Goal: Transaction & Acquisition: Purchase product/service

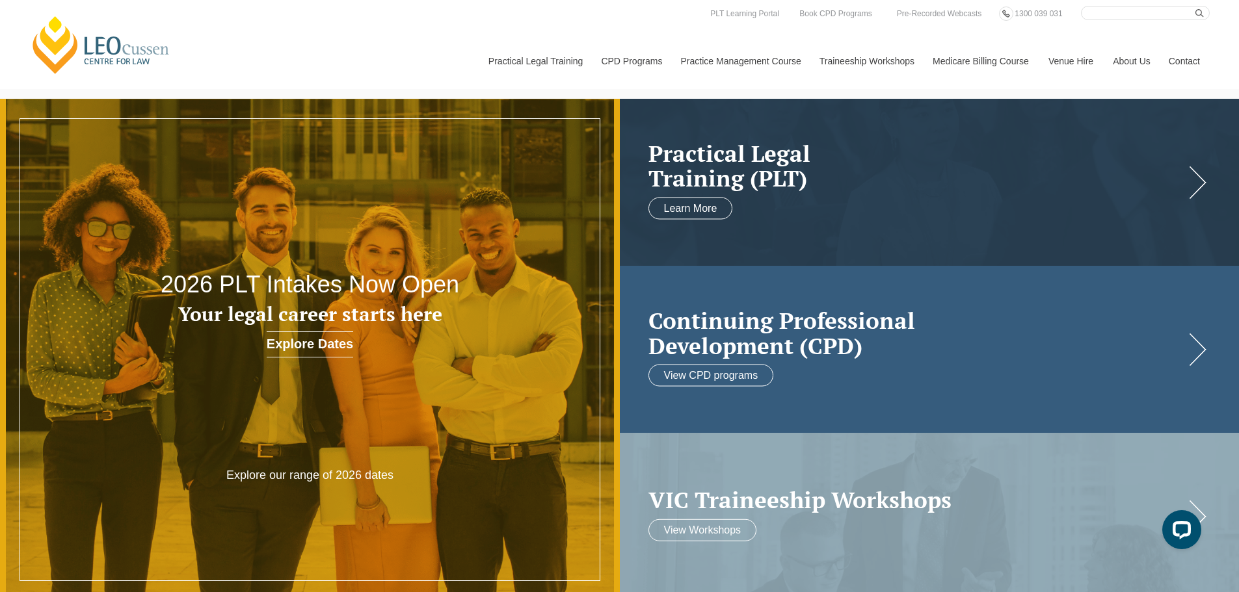
click at [969, 343] on h2 "Continuing Professional Development (CPD)" at bounding box center [916, 333] width 536 height 50
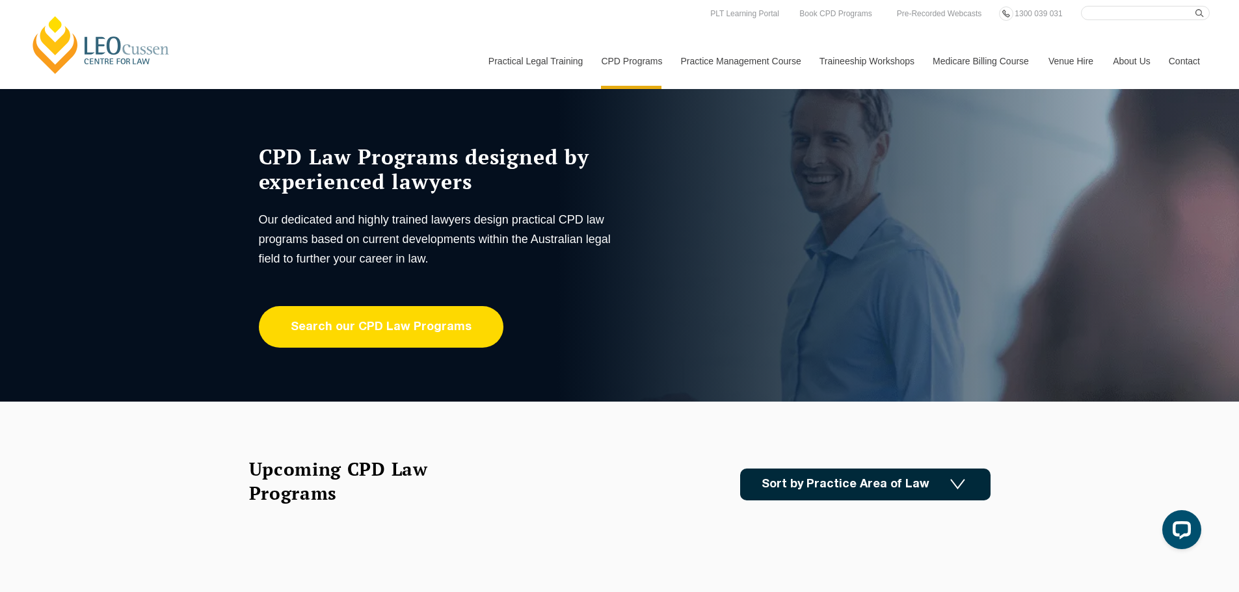
click at [391, 330] on link "Search our CPD Law Programs" at bounding box center [381, 327] width 244 height 42
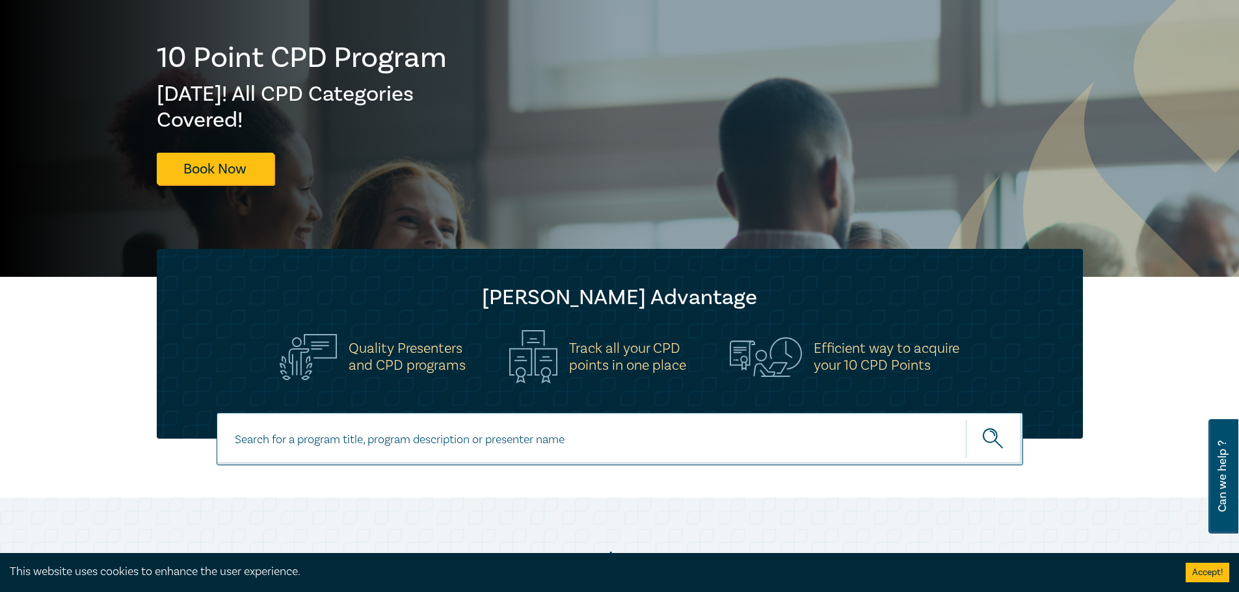
scroll to position [455, 0]
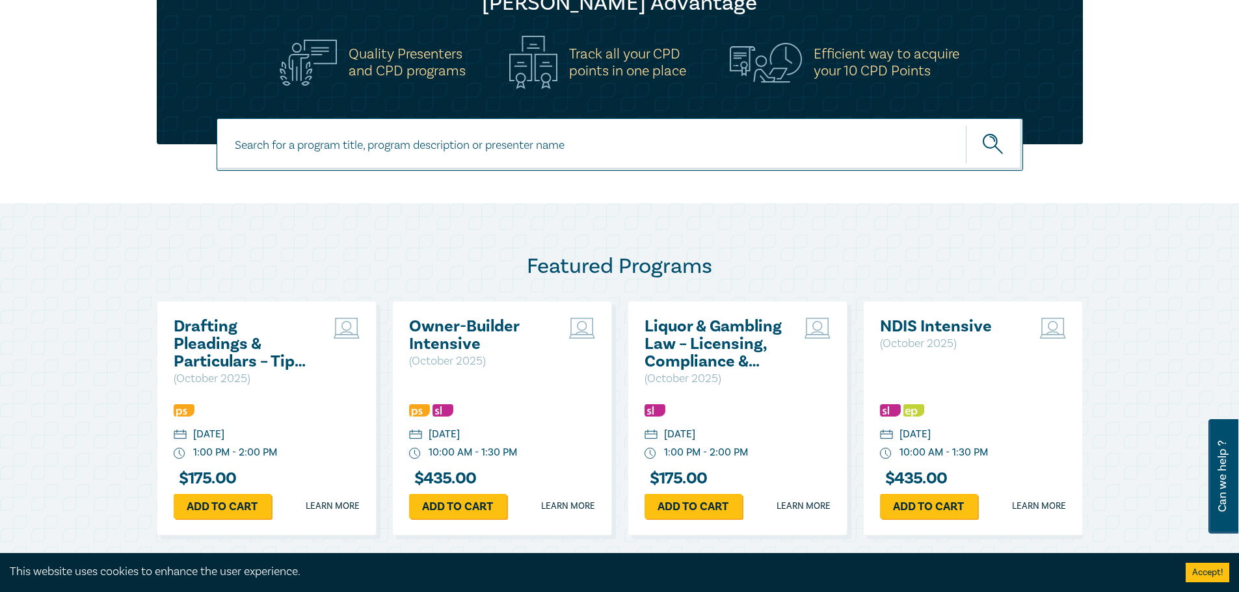
click at [403, 143] on input at bounding box center [620, 144] width 806 height 53
type input "family law"
click at [972, 142] on button "submit" at bounding box center [994, 145] width 57 height 40
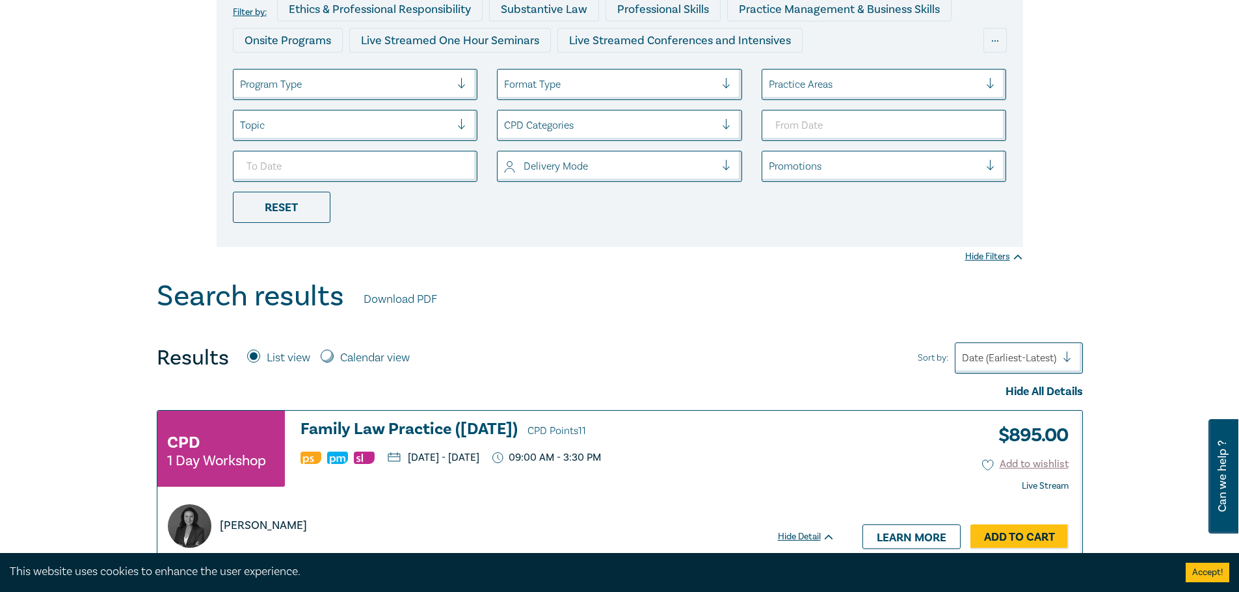
scroll to position [520, 0]
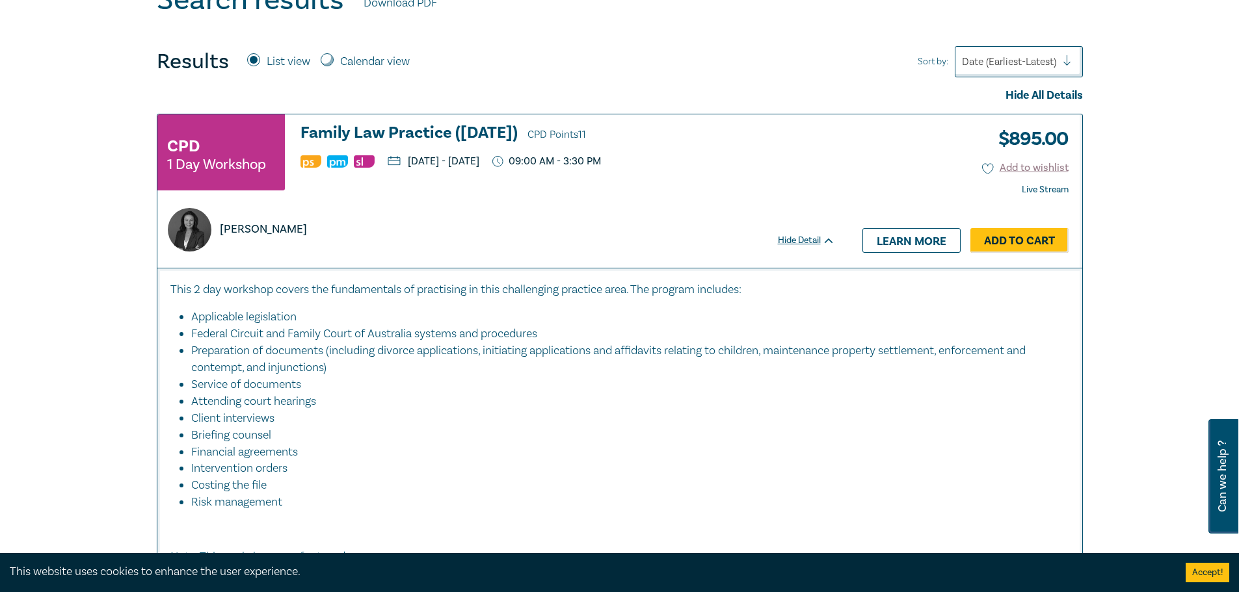
click at [175, 161] on small "1 Day Workshop" at bounding box center [216, 164] width 99 height 13
click at [908, 248] on link "Learn more" at bounding box center [911, 240] width 98 height 25
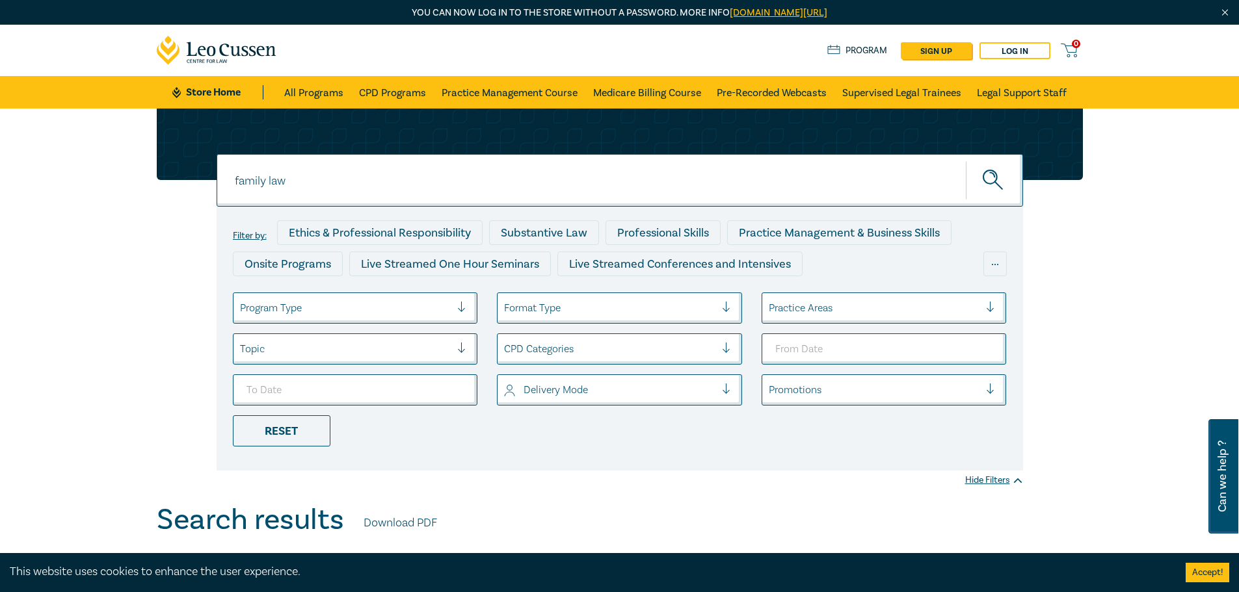
click at [730, 195] on input "family law" at bounding box center [620, 180] width 806 height 53
type input "f"
type input "intervention orders"
click at [1008, 185] on button "submit" at bounding box center [994, 181] width 57 height 40
click at [990, 171] on circle "submit" at bounding box center [990, 177] width 14 height 14
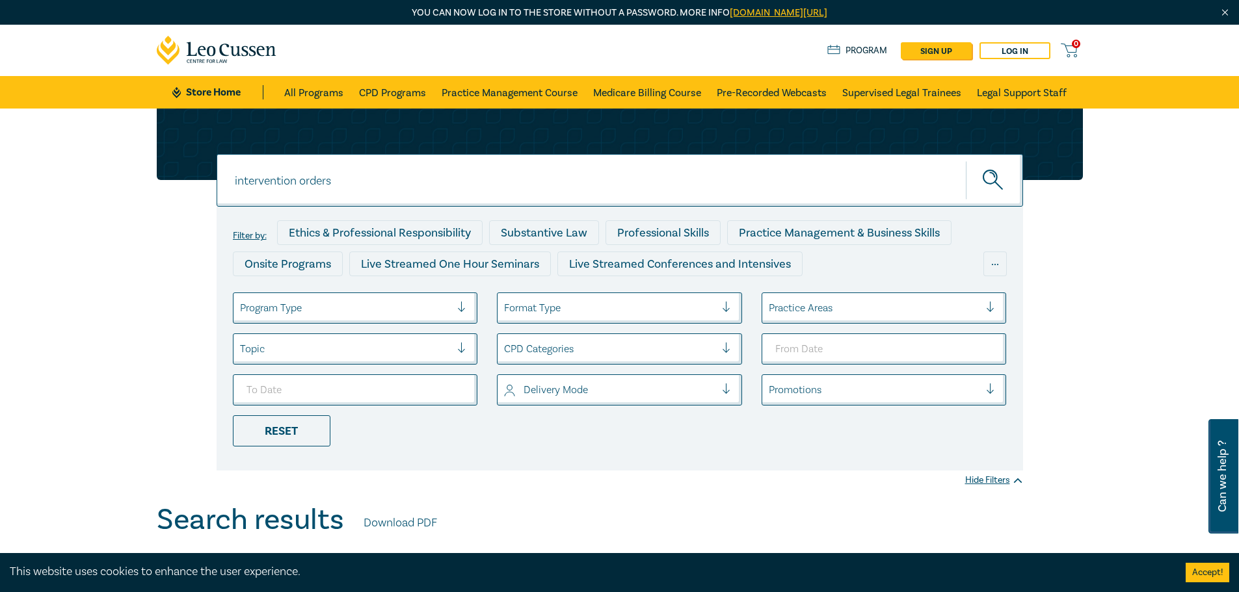
click at [319, 187] on input "intervention orders" at bounding box center [620, 180] width 806 height 53
click at [986, 180] on icon "submit" at bounding box center [993, 181] width 23 height 23
click at [720, 181] on input "intervention orders" at bounding box center [620, 180] width 806 height 53
click at [966, 161] on button "submit" at bounding box center [994, 181] width 57 height 40
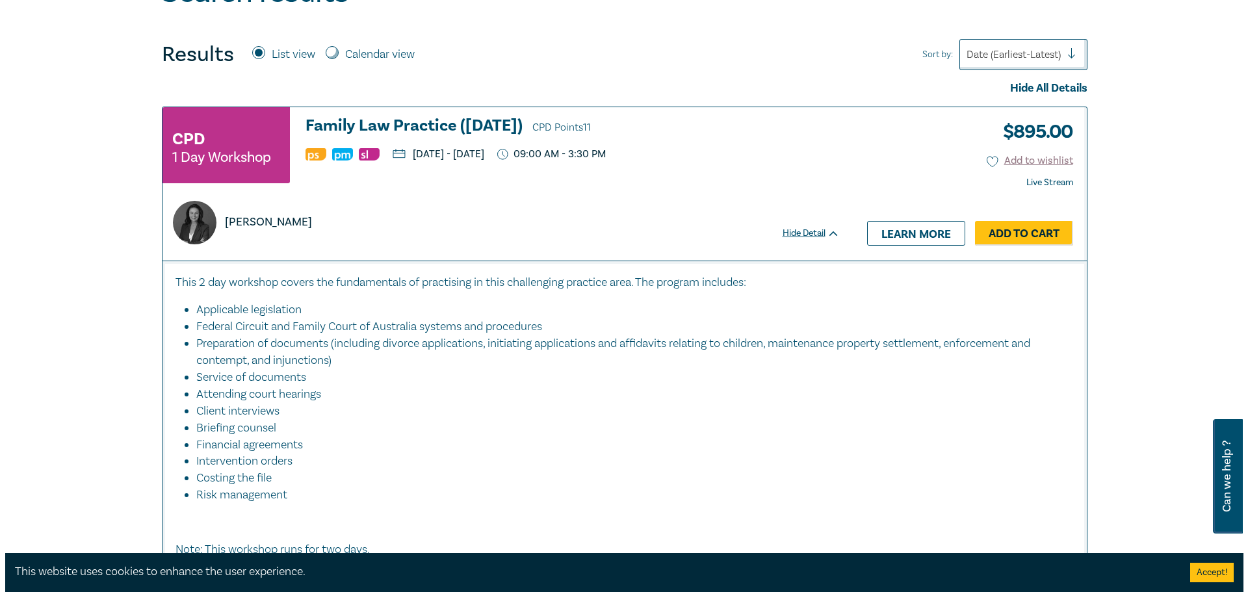
scroll to position [520, 0]
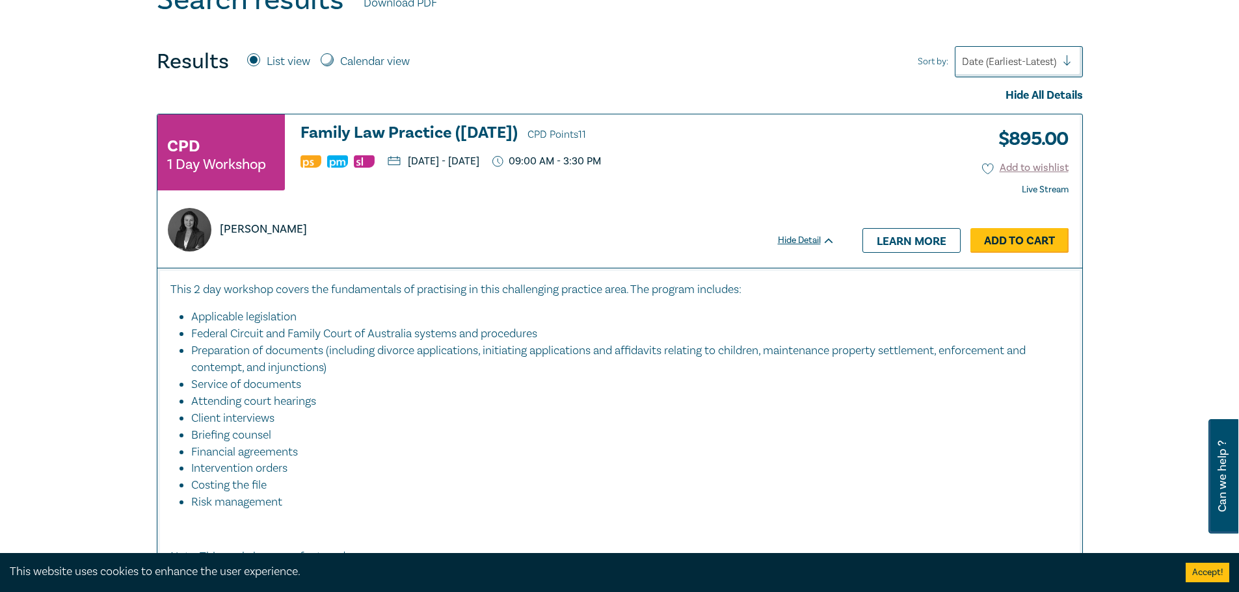
click at [1023, 239] on link "Add to Cart" at bounding box center [1019, 240] width 98 height 25
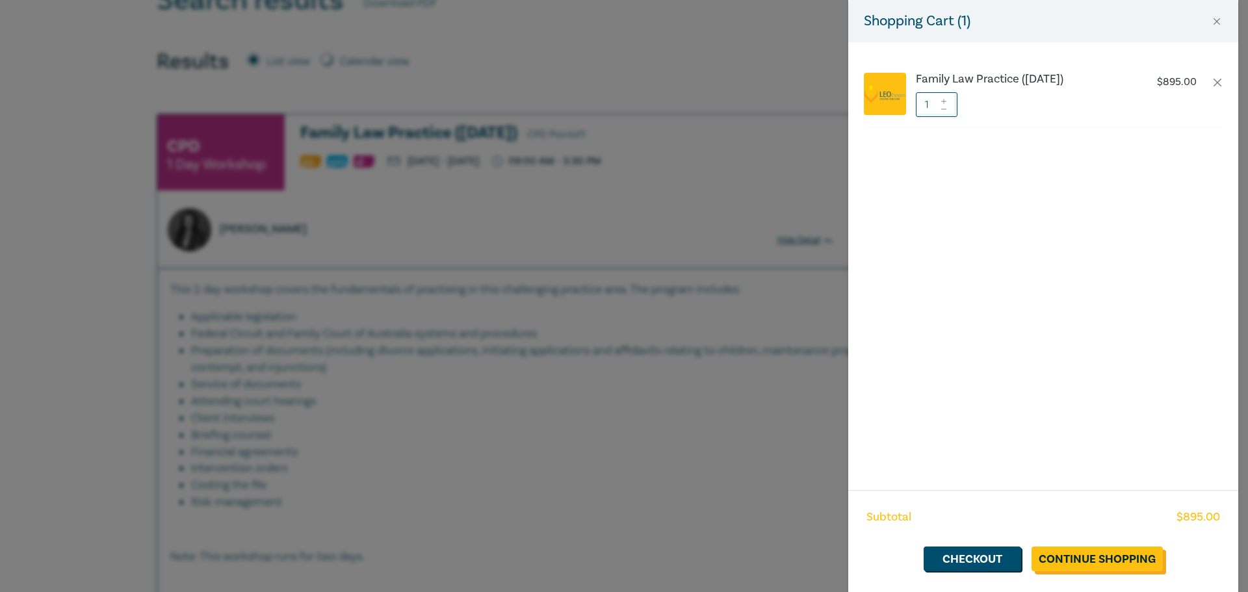
click at [1078, 561] on link "Continue Shopping" at bounding box center [1097, 559] width 131 height 25
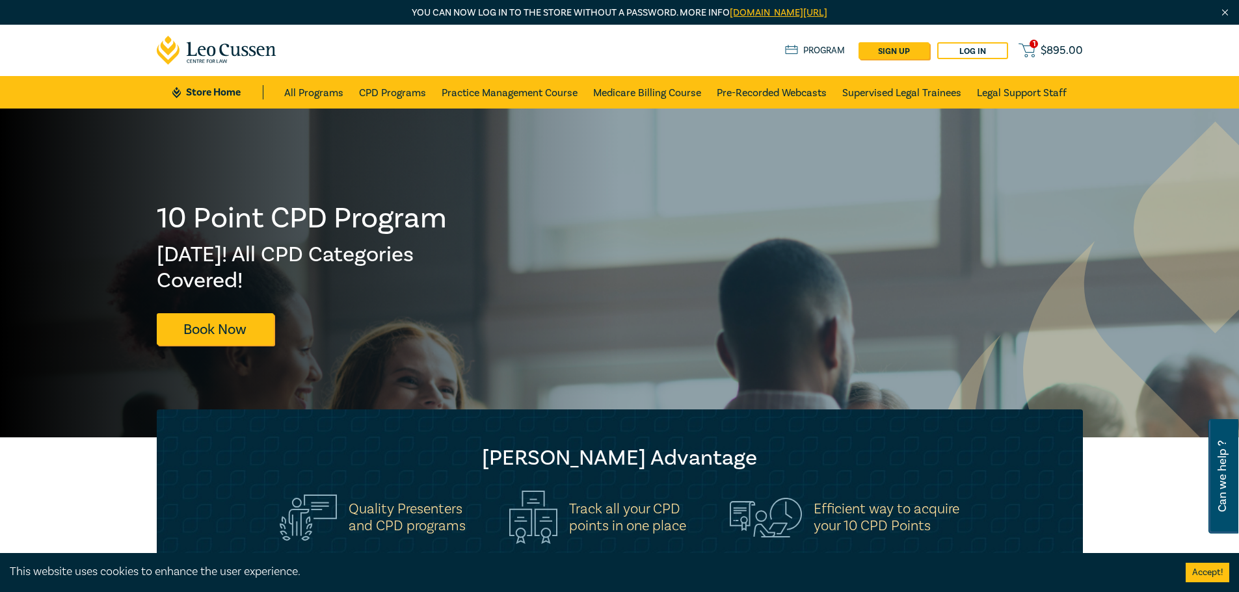
click at [1042, 42] on link "1 $ 895.00" at bounding box center [1050, 50] width 64 height 16
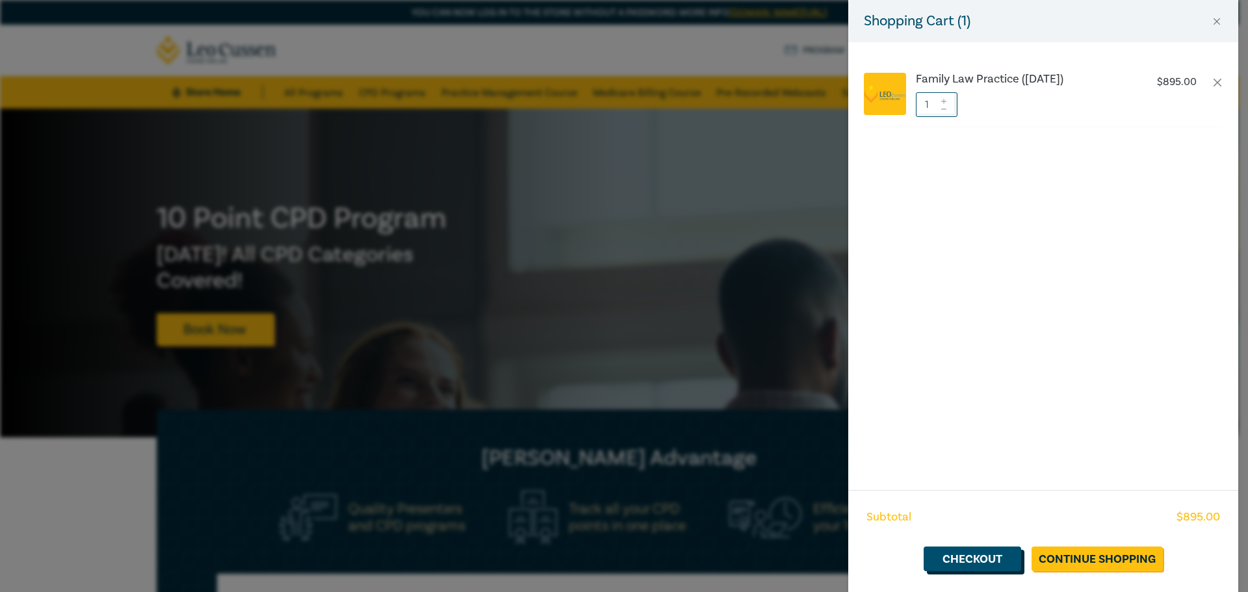
click at [971, 568] on link "Checkout" at bounding box center [973, 559] width 98 height 25
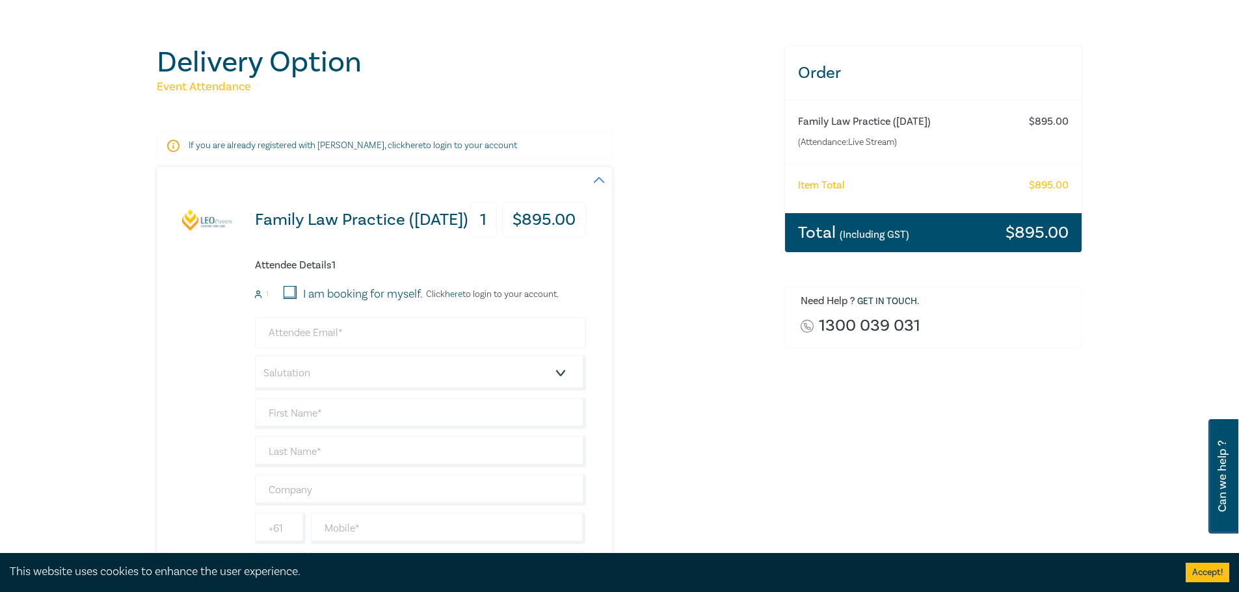
scroll to position [130, 0]
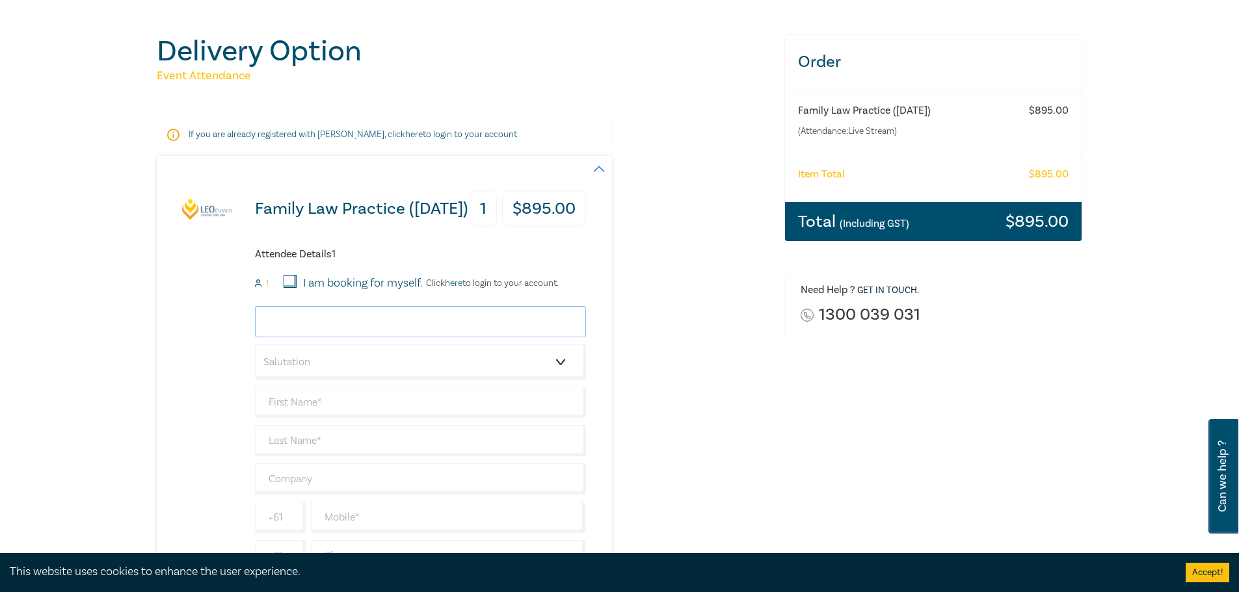
click at [304, 320] on input "email" at bounding box center [420, 321] width 331 height 31
type input "A"
click at [33, 335] on div "Delivery Option Event Attendance If you are already registered with Leo Cussen,…" at bounding box center [619, 367] width 1239 height 777
click at [312, 319] on input "email" at bounding box center [420, 321] width 331 height 31
type input "ali@randlescooper.com.au"
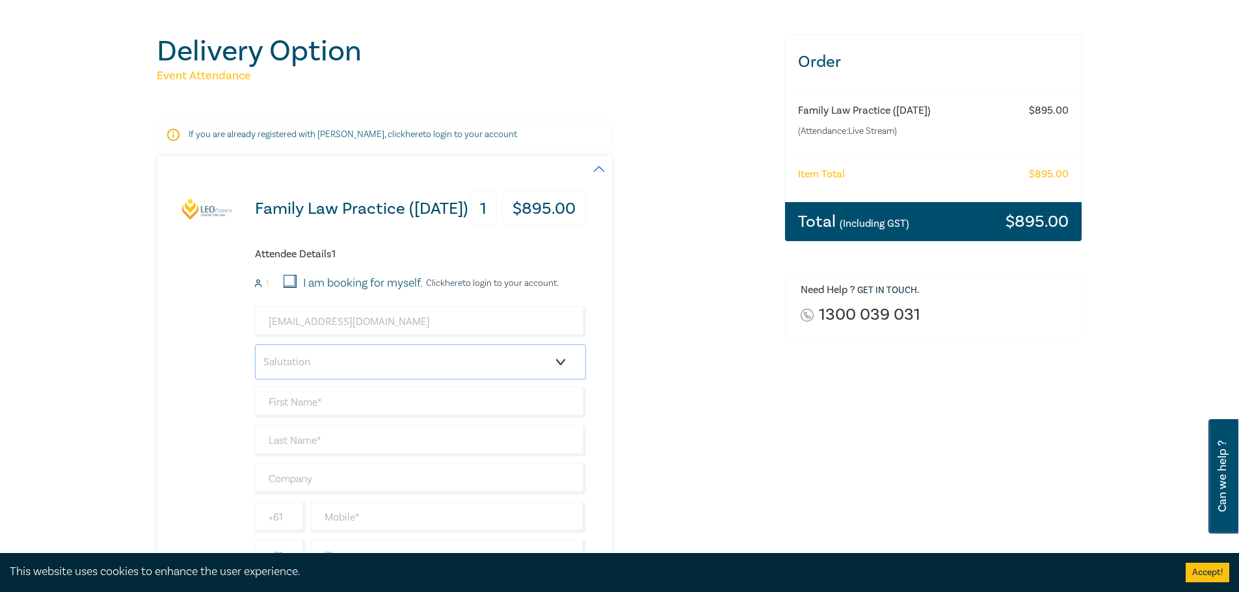
click at [333, 358] on select "Salutation Mr. Mrs. Ms. Miss Dr. Prof. Other" at bounding box center [420, 362] width 331 height 35
select select "Mr."
click at [255, 345] on select "Salutation Mr. Mrs. Ms. Miss Dr. Prof. Other" at bounding box center [420, 362] width 331 height 35
click at [292, 404] on input "text" at bounding box center [420, 402] width 331 height 31
type input "Ali"
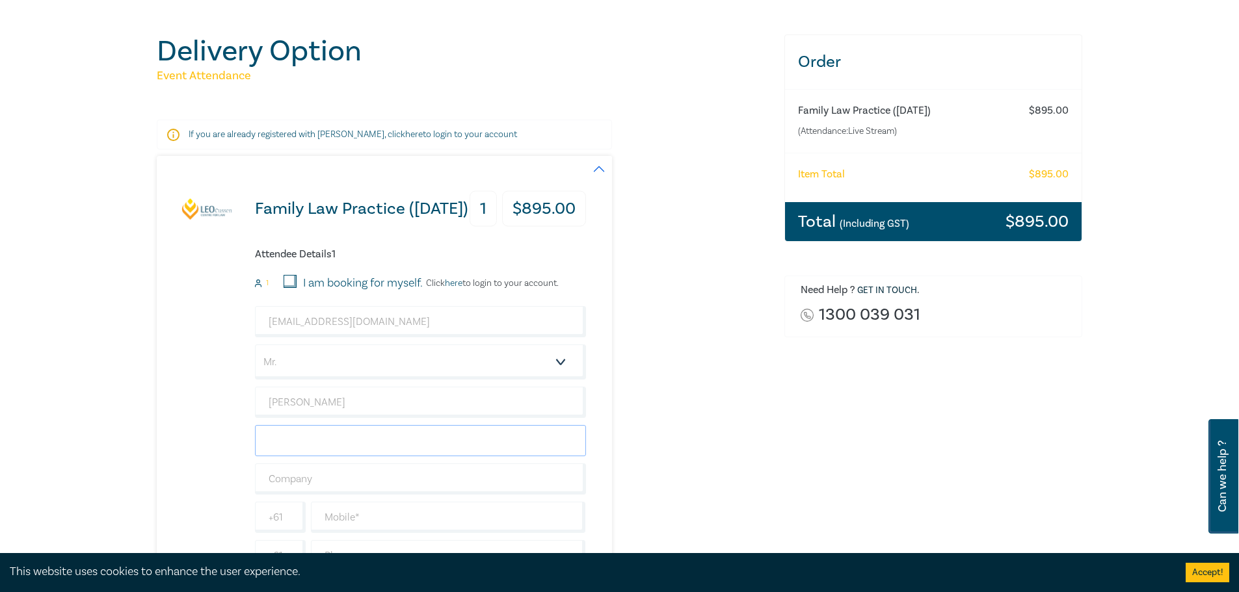
click at [324, 438] on input "text" at bounding box center [420, 440] width 331 height 31
type input "Alsaadon"
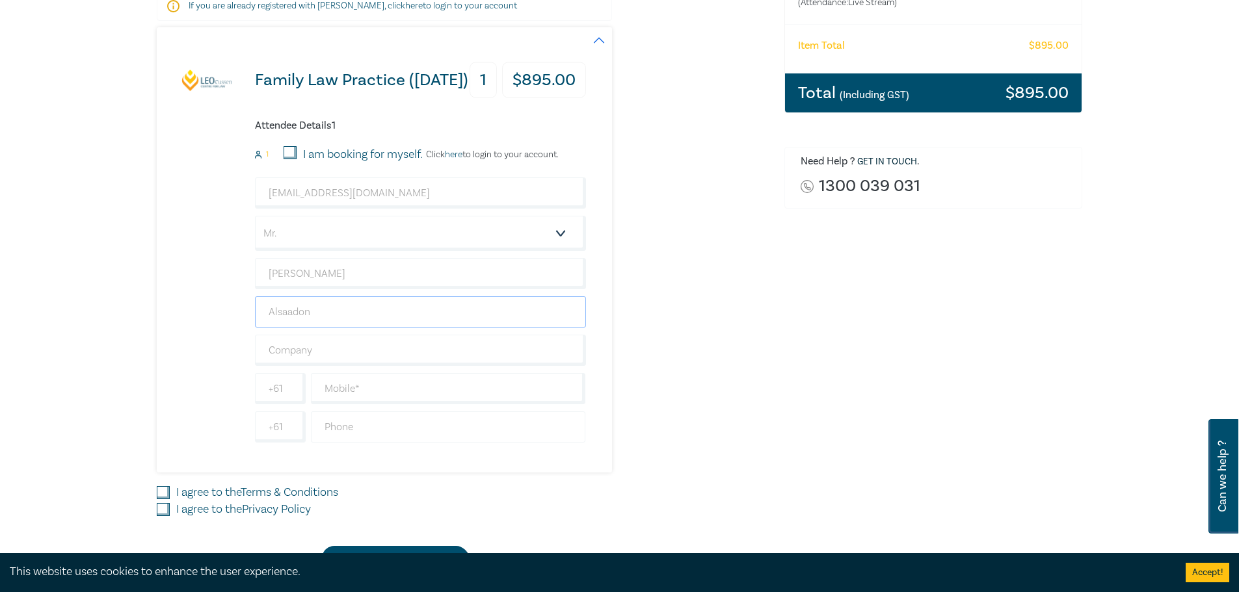
scroll to position [260, 0]
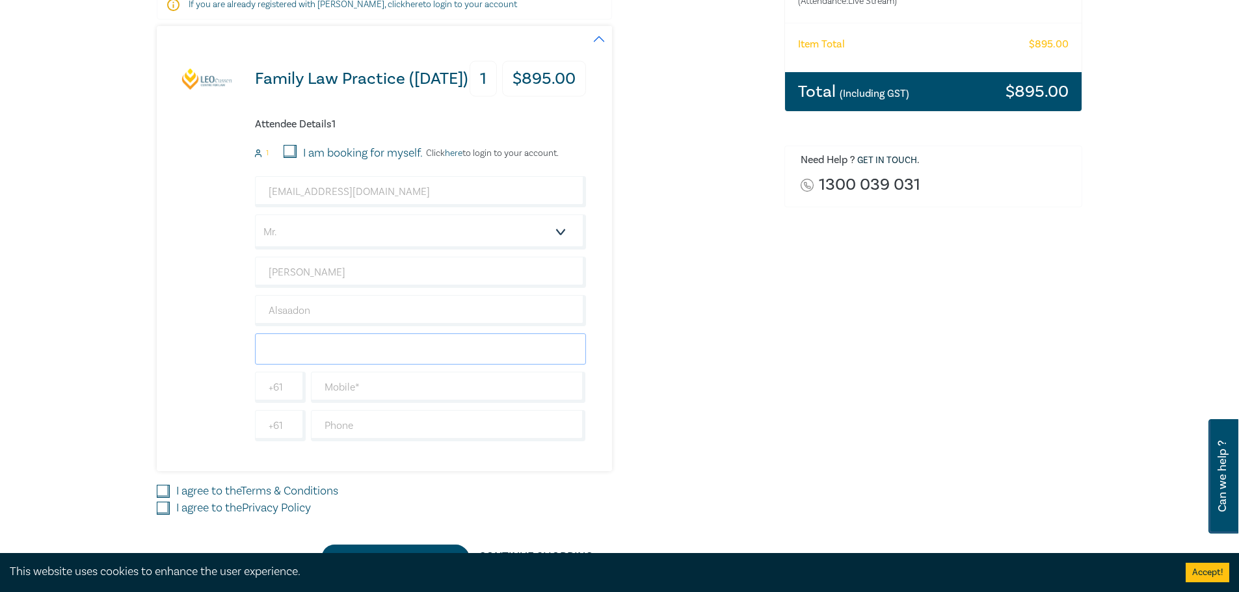
click at [304, 351] on input "text" at bounding box center [420, 349] width 331 height 31
type input "Randles Cooper Lawyers"
click at [342, 389] on input "text" at bounding box center [448, 387] width 275 height 31
type input "0452552096"
click at [137, 388] on div "Delivery Option Event Attendance If you are already registered with Leo Cussen,…" at bounding box center [619, 236] width 1239 height 777
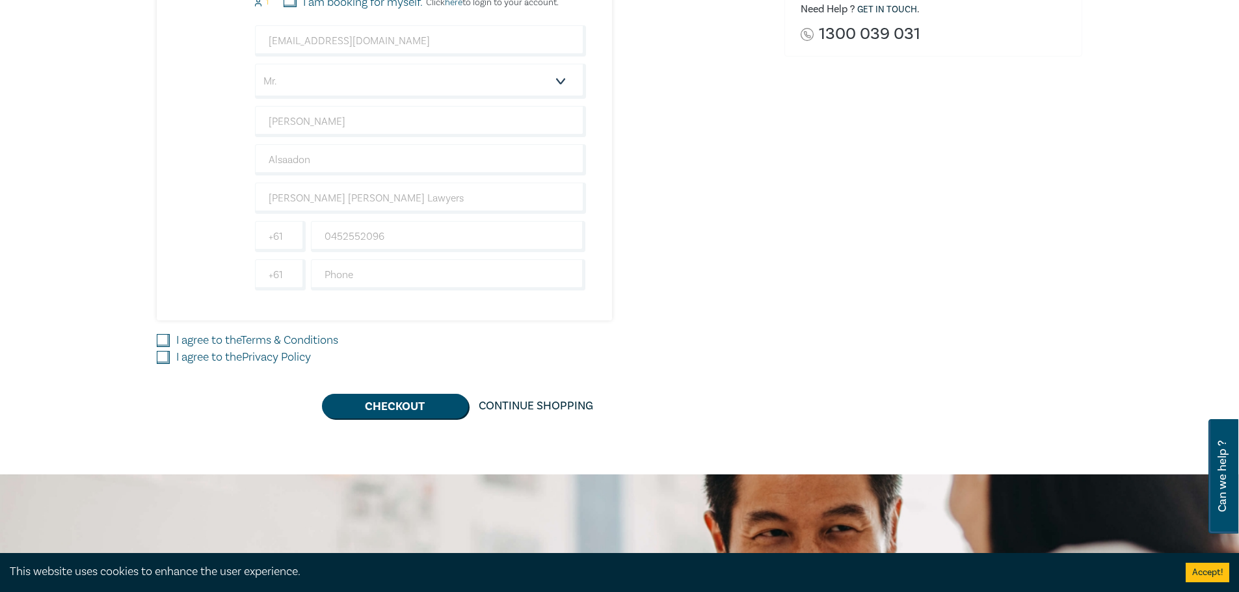
scroll to position [455, 0]
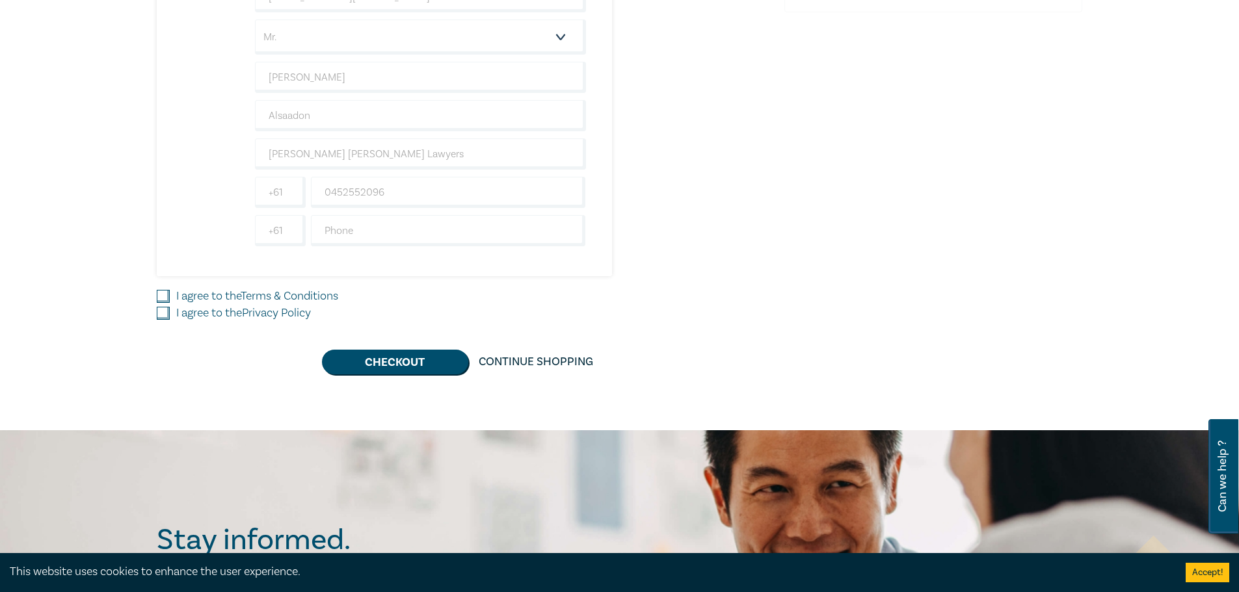
click at [166, 309] on input "I agree to the Privacy Policy" at bounding box center [163, 313] width 13 height 13
checkbox input "true"
click at [163, 296] on input "I agree to the Terms & Conditions" at bounding box center [163, 296] width 13 height 13
checkbox input "true"
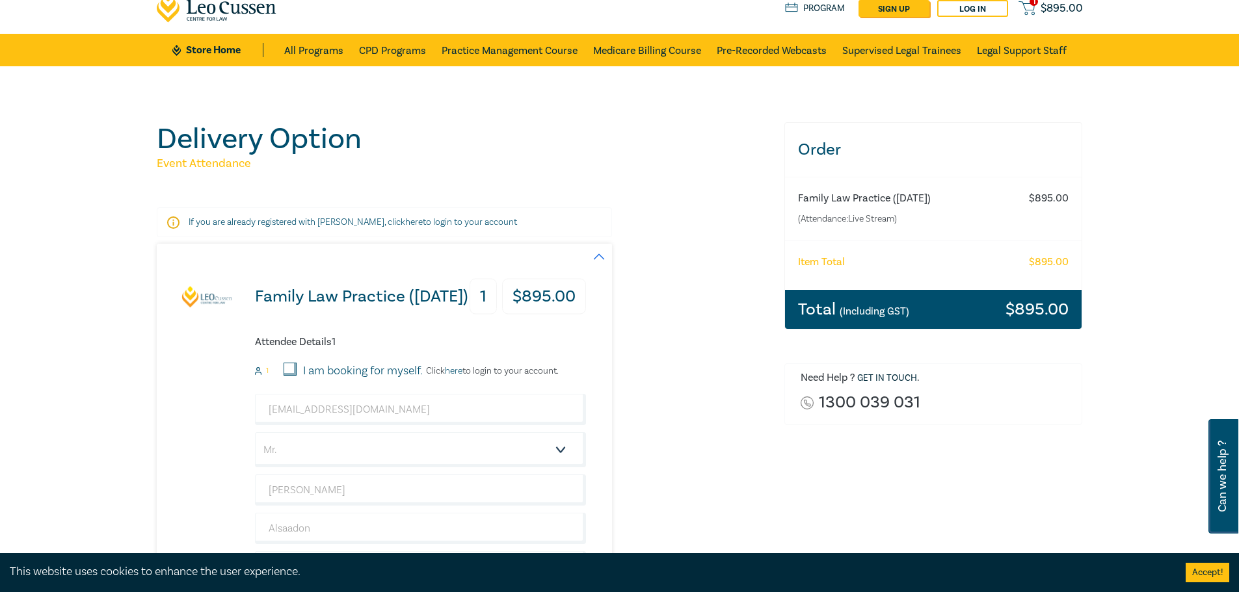
scroll to position [65, 0]
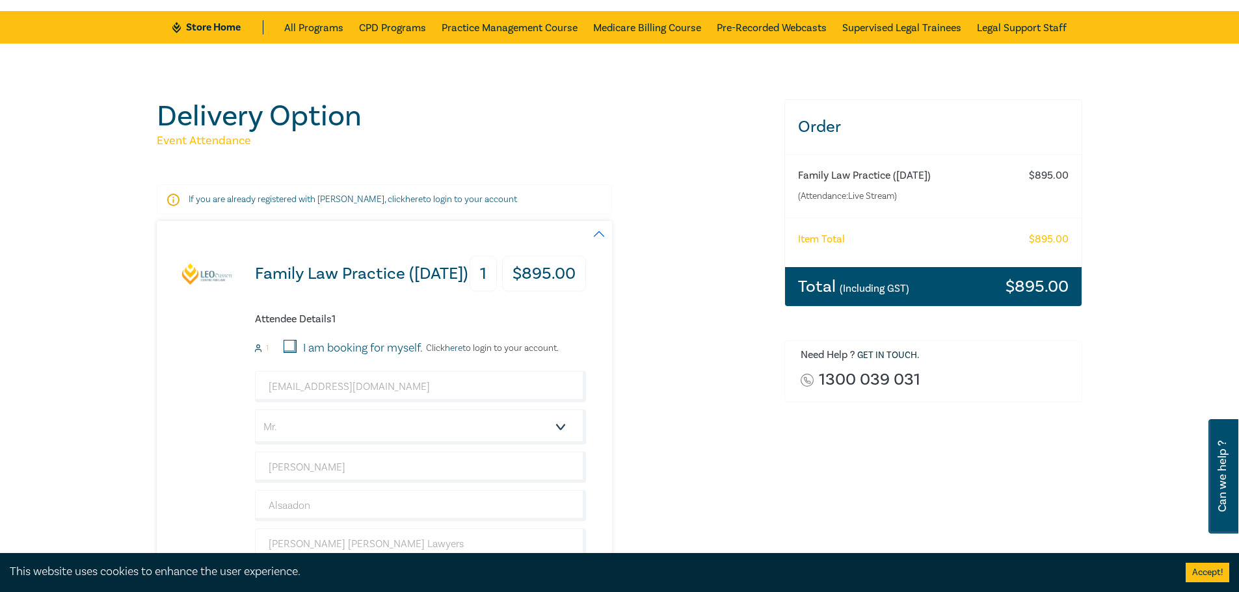
click at [288, 345] on input "I am booking for myself." at bounding box center [289, 346] width 13 height 13
checkbox input "true"
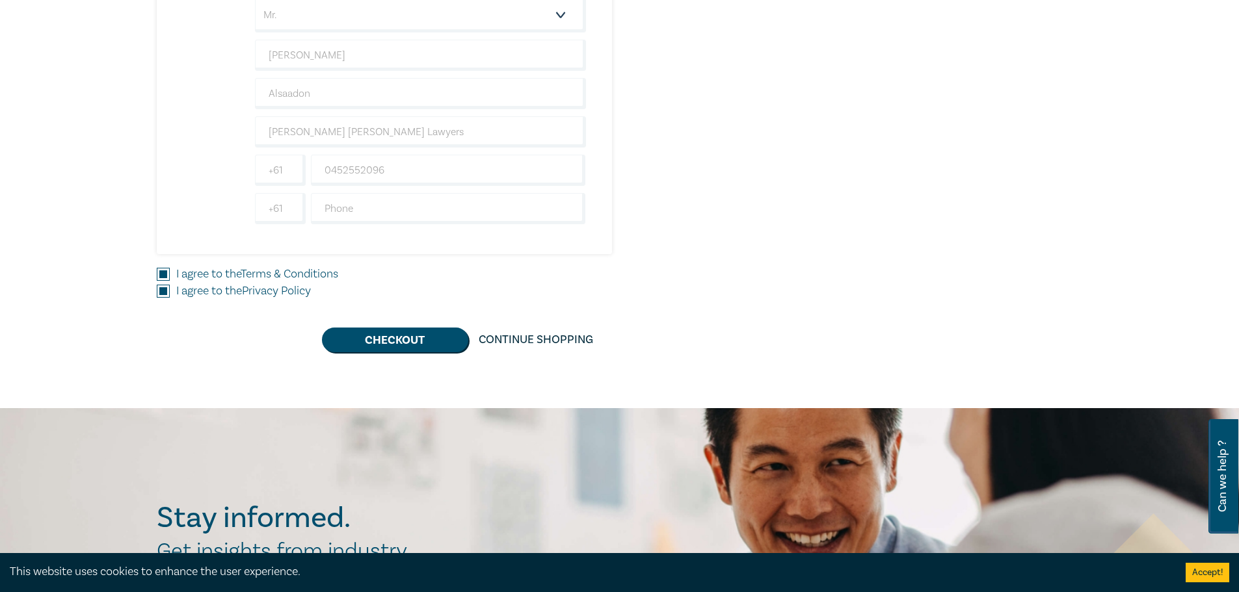
scroll to position [455, 0]
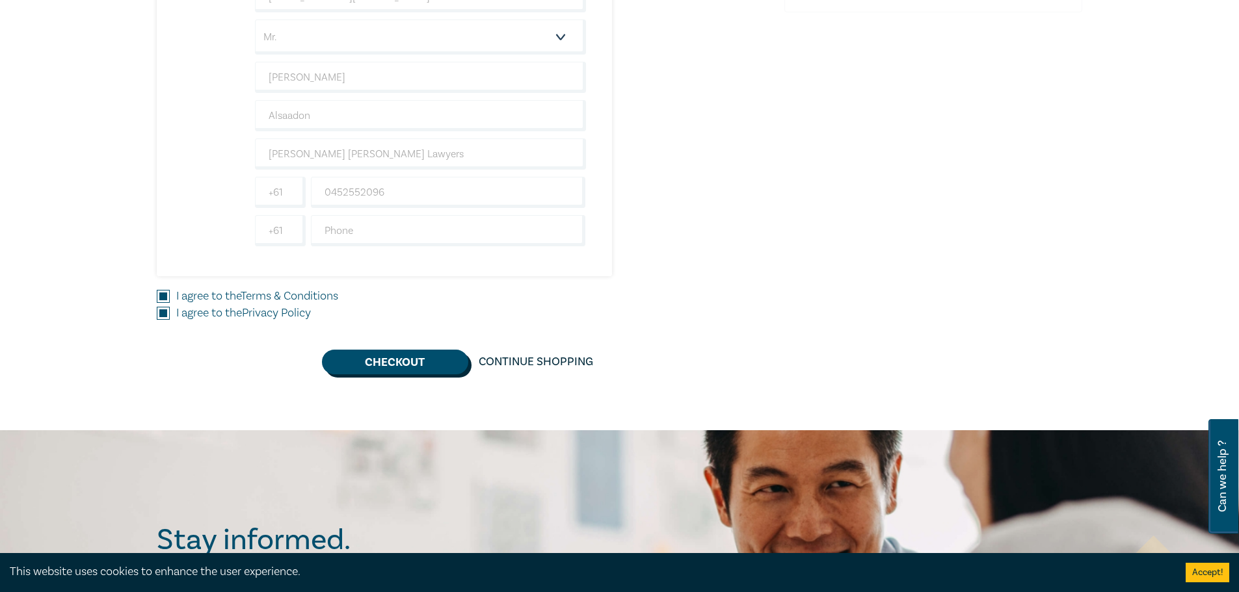
click at [382, 366] on button "Checkout" at bounding box center [395, 362] width 146 height 25
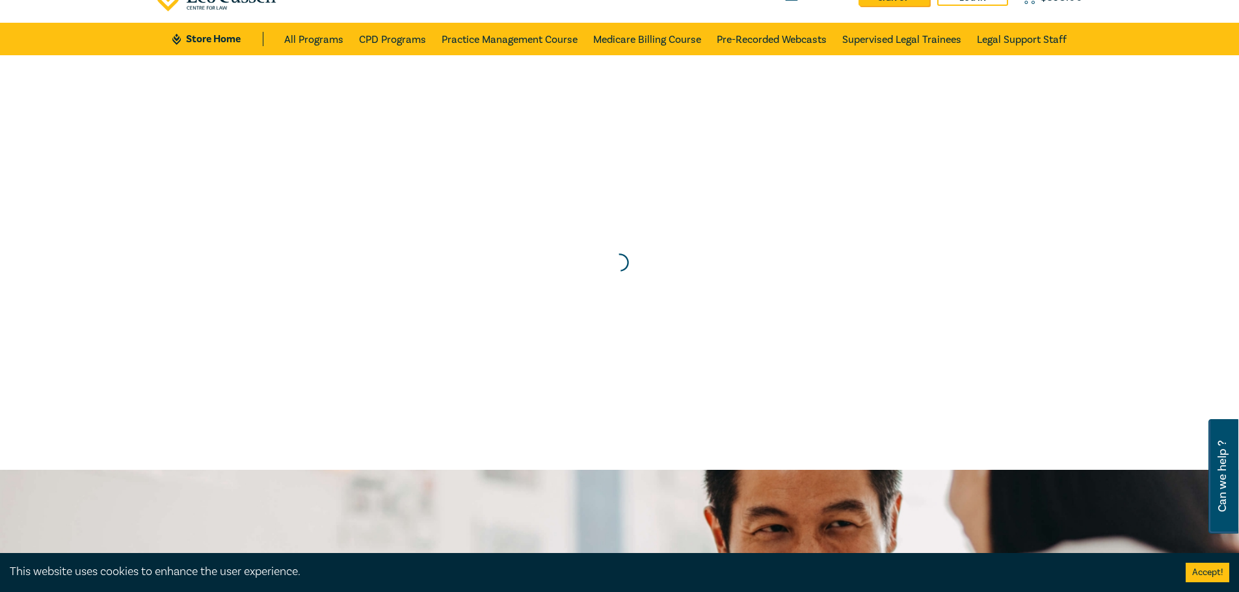
scroll to position [0, 0]
